Goal: Task Accomplishment & Management: Manage account settings

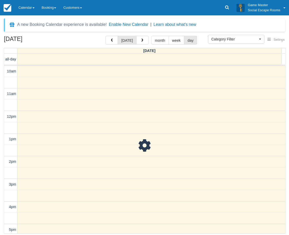
select select
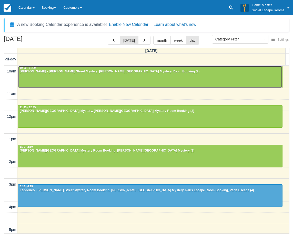
click at [122, 75] on div at bounding box center [150, 77] width 264 height 22
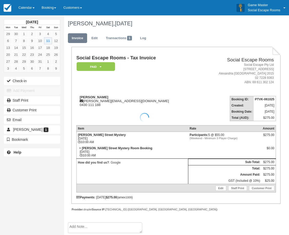
scroll to position [1, 0]
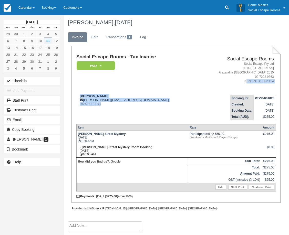
drag, startPoint x: 214, startPoint y: 91, endPoint x: 228, endPoint y: 104, distance: 19.8
click at [228, 104] on tbody "Social Escape Rooms - Tax Invoice Paid   Pending Reserved Deposit Blocked for C…" at bounding box center [176, 87] width 200 height 66
click at [186, 98] on div "[PERSON_NAME] [PERSON_NAME][EMAIL_ADDRESS][DOMAIN_NAME] 0430 111 188" at bounding box center [137, 100] width 122 height 12
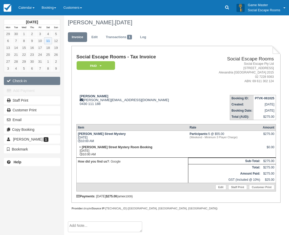
click at [52, 79] on button "Check-in" at bounding box center [32, 81] width 56 height 8
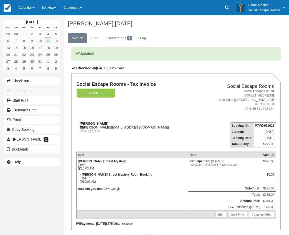
click at [32, 11] on link "Calendar" at bounding box center [26, 7] width 23 height 15
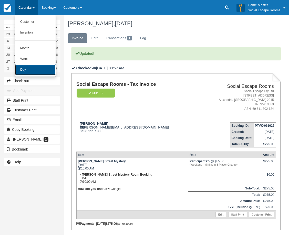
click at [33, 72] on link "Day" at bounding box center [35, 70] width 41 height 11
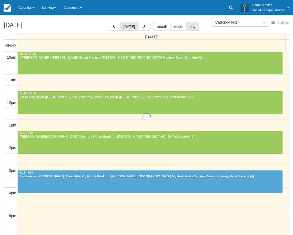
select select
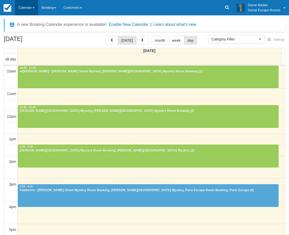
click at [28, 6] on link "Calendar" at bounding box center [26, 7] width 23 height 15
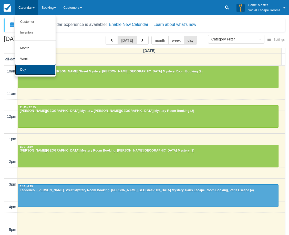
click at [33, 71] on link "Day" at bounding box center [35, 70] width 41 height 11
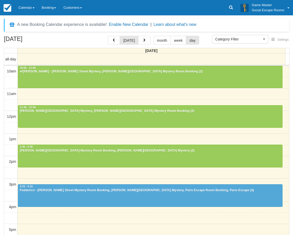
select select
